Goal: Use online tool/utility: Utilize a website feature to perform a specific function

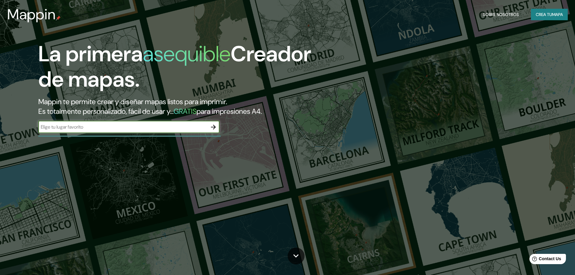
click at [216, 128] on icon "button" at bounding box center [213, 127] width 7 height 7
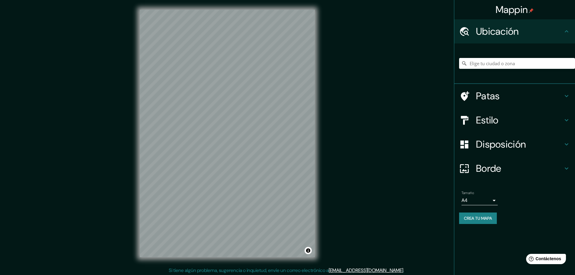
click at [494, 95] on font "Patas" at bounding box center [488, 96] width 24 height 13
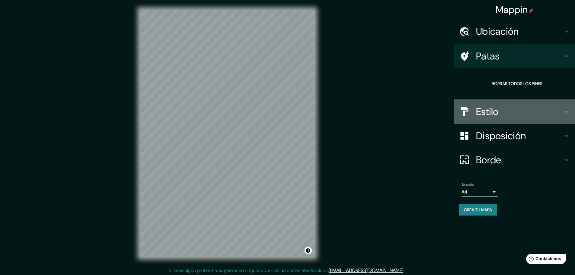
click at [484, 114] on font "Estilo" at bounding box center [487, 111] width 23 height 13
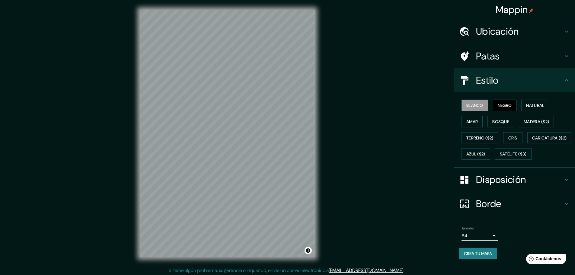
click at [504, 102] on font "Negro" at bounding box center [505, 105] width 14 height 8
click at [526, 101] on button "Natural" at bounding box center [536, 105] width 28 height 11
click at [467, 125] on font "Amar" at bounding box center [472, 122] width 11 height 8
click at [493, 124] on font "Bosque" at bounding box center [501, 121] width 17 height 5
click at [524, 119] on font "Madera ($2)" at bounding box center [536, 121] width 25 height 5
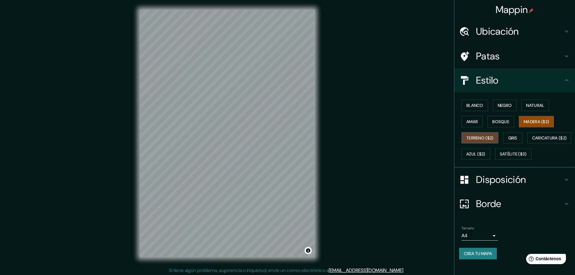
click at [473, 141] on font "Terreno ($2)" at bounding box center [480, 138] width 27 height 8
click at [524, 121] on font "Madera ($2)" at bounding box center [536, 121] width 25 height 5
click at [510, 137] on font "Gris" at bounding box center [513, 137] width 9 height 5
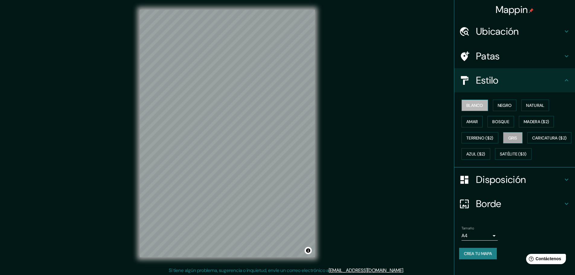
click at [479, 103] on font "Blanco" at bounding box center [475, 105] width 17 height 5
click at [504, 102] on font "Negro" at bounding box center [505, 105] width 14 height 8
click at [528, 102] on font "Natural" at bounding box center [535, 105] width 18 height 8
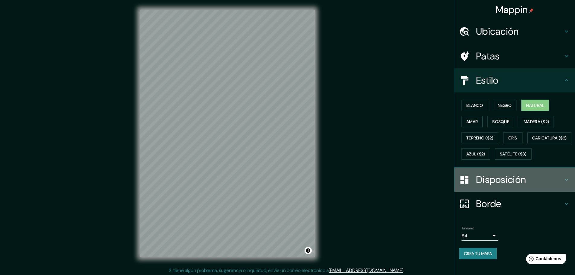
click at [501, 186] on font "Disposición" at bounding box center [501, 179] width 50 height 13
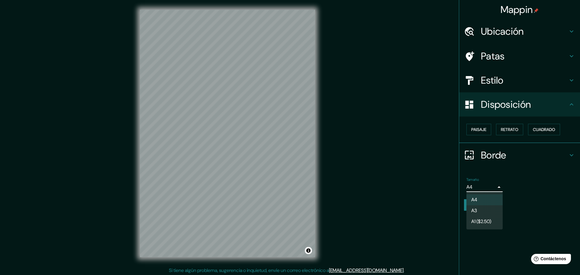
click at [490, 185] on body "Mappin Ubicación Patas Estilo Disposición Paisaje Retrato Cuadrado Borde Elige …" at bounding box center [290, 137] width 580 height 275
click at [490, 185] on div at bounding box center [290, 137] width 580 height 275
